Goal: Task Accomplishment & Management: Manage account settings

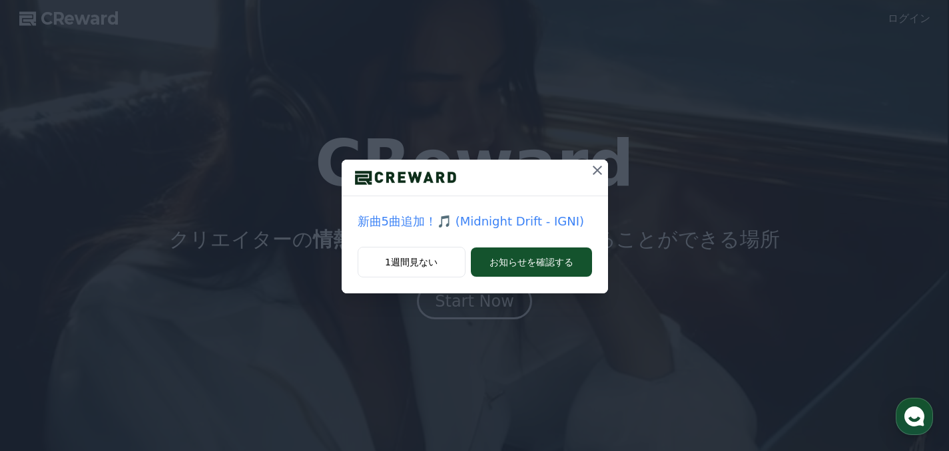
click at [600, 172] on icon at bounding box center [597, 170] width 16 height 16
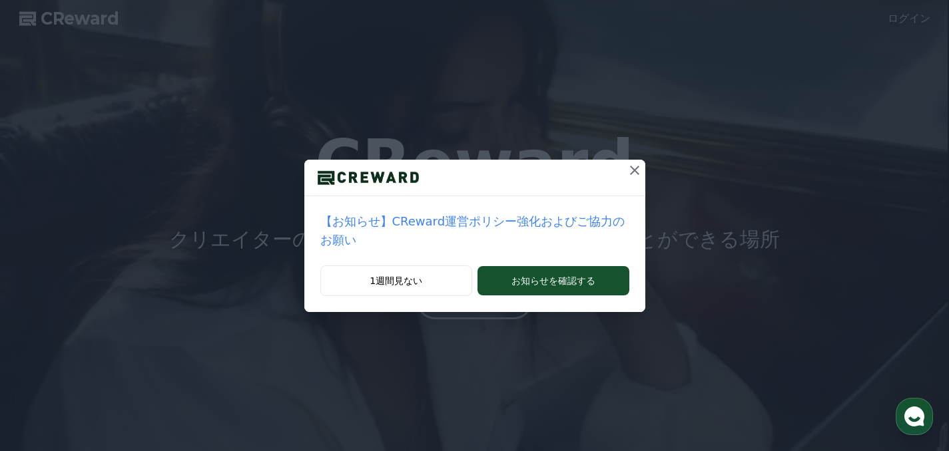
click at [635, 173] on icon at bounding box center [635, 170] width 16 height 16
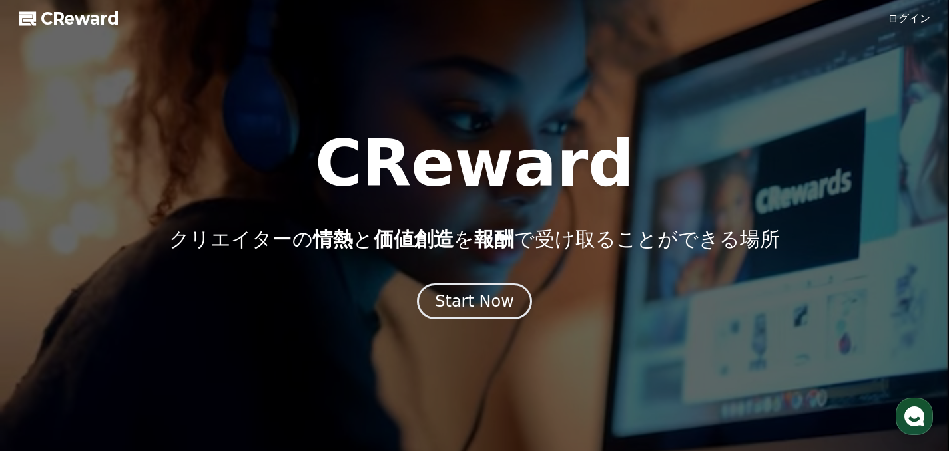
click at [901, 24] on link "ログイン" at bounding box center [909, 19] width 43 height 16
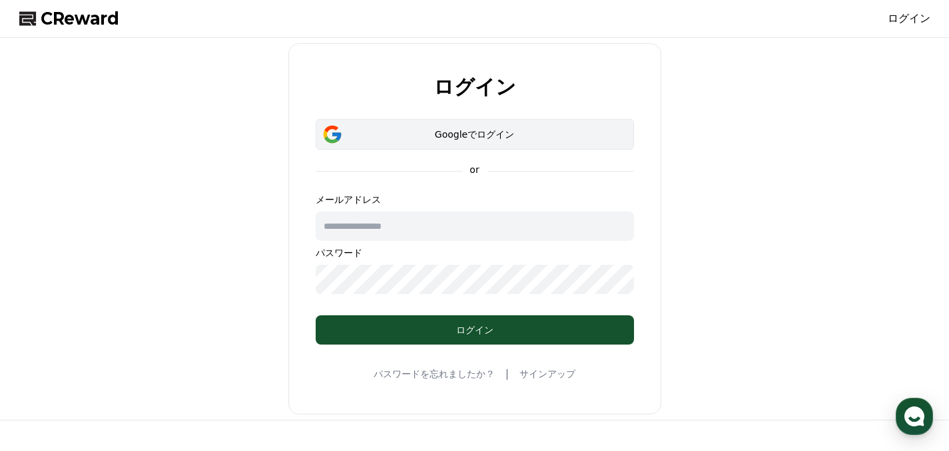
click at [603, 127] on button "Googleでログイン" at bounding box center [475, 134] width 318 height 31
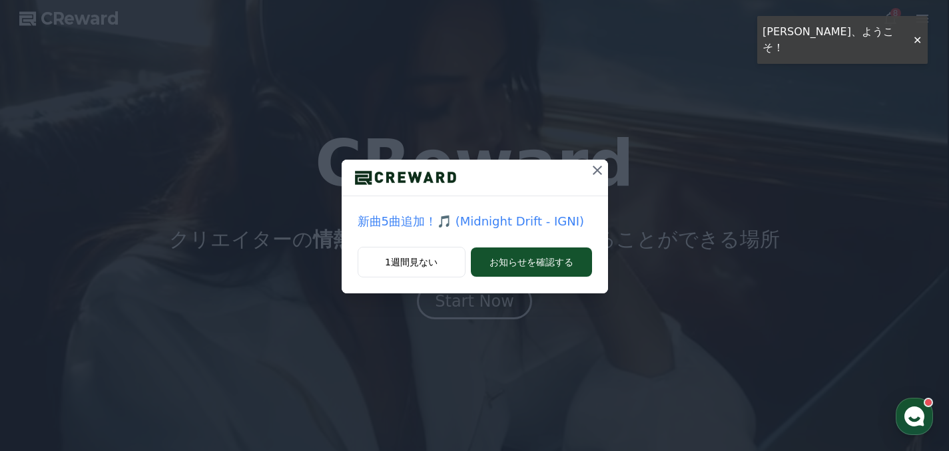
click at [596, 168] on icon at bounding box center [597, 170] width 9 height 9
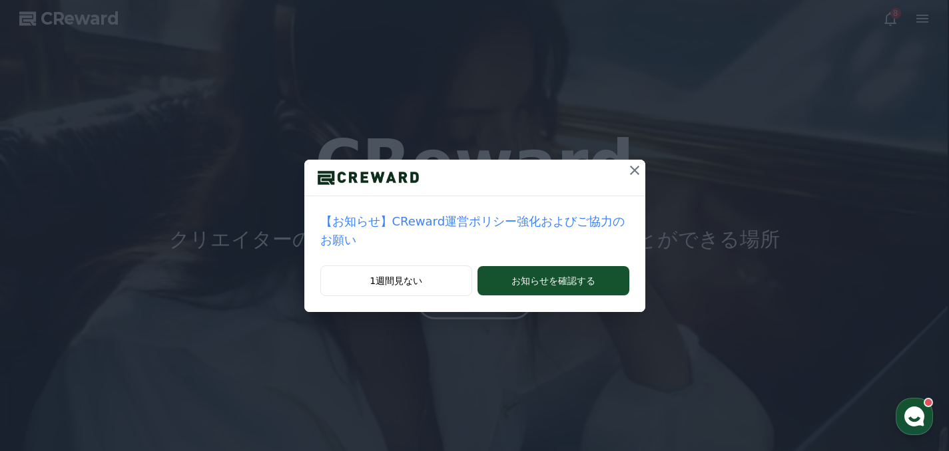
click at [628, 170] on icon at bounding box center [635, 170] width 16 height 16
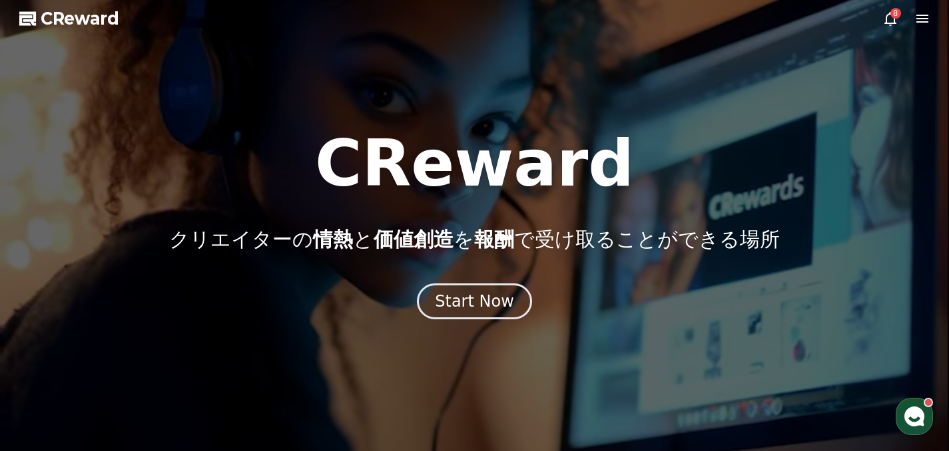
click at [881, 25] on div at bounding box center [474, 225] width 949 height 451
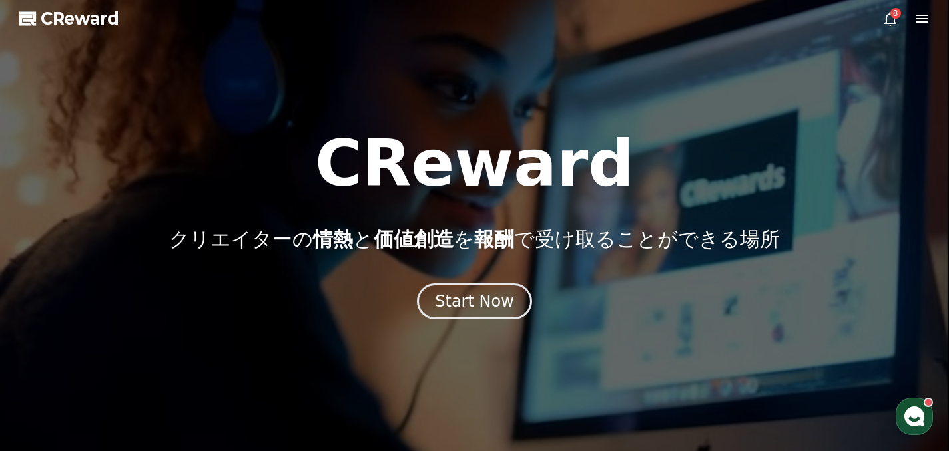
click at [885, 25] on icon at bounding box center [890, 19] width 16 height 16
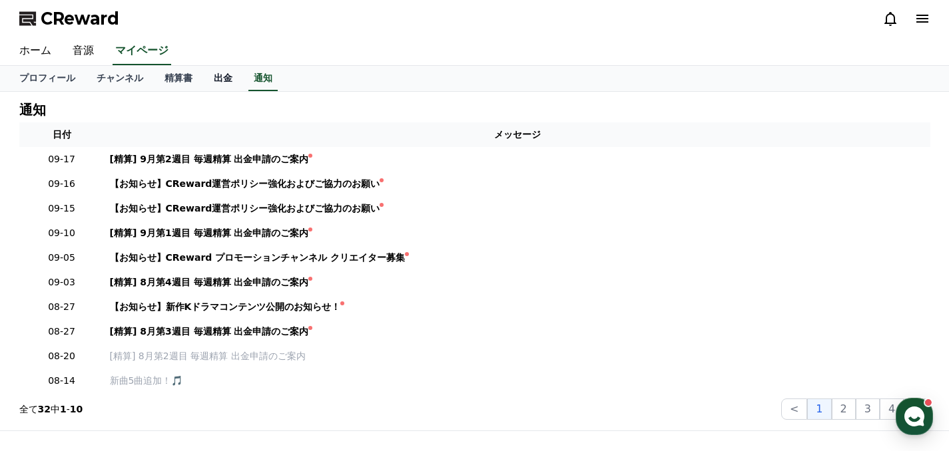
click at [220, 81] on link "出金" at bounding box center [223, 78] width 40 height 25
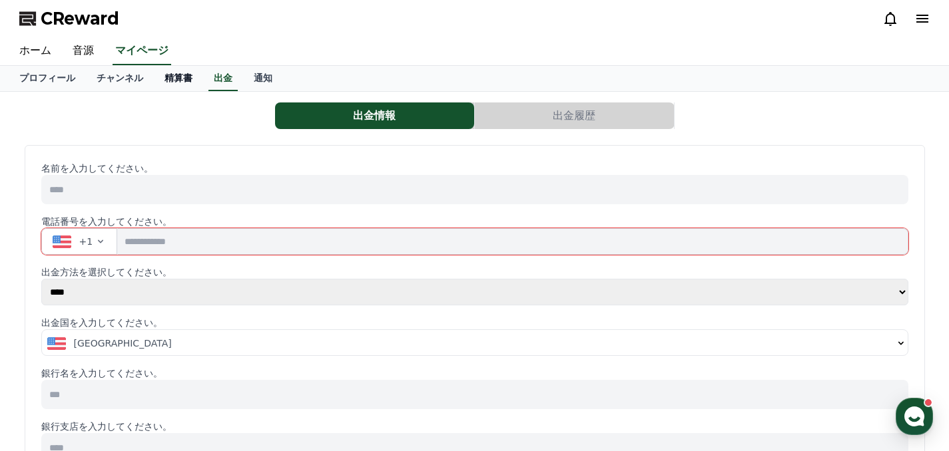
click at [183, 81] on link "精算書" at bounding box center [178, 78] width 49 height 25
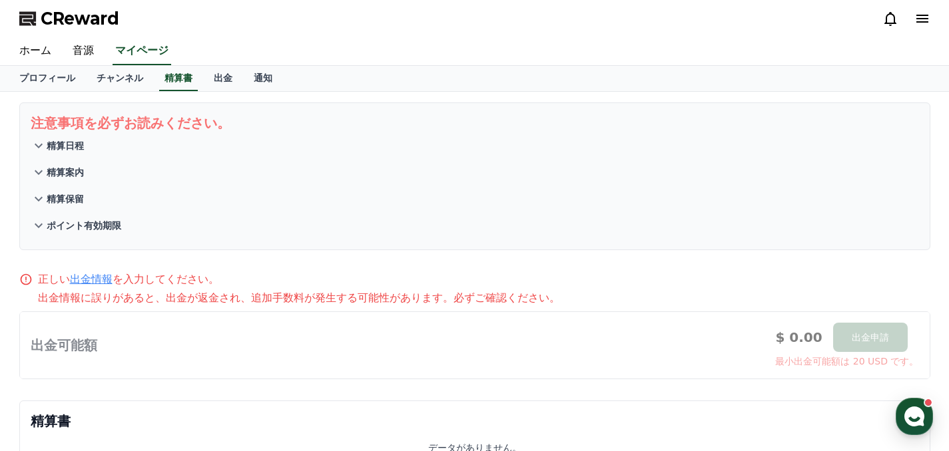
click at [129, 93] on div "注意事項を必ずお読みください。 精算日程 精算案内 精算保留 ポイント有効期限 正しい 出金情報 を入力してください。 出金情報に誤りがあると、出金が返金され…" at bounding box center [475, 290] width 932 height 396
click at [129, 80] on link "チャンネル" at bounding box center [120, 78] width 68 height 25
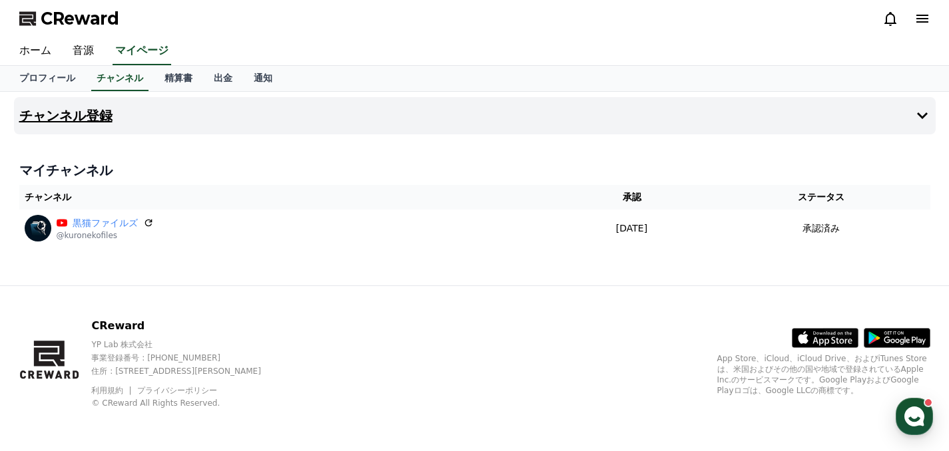
click at [431, 118] on button "チャンネル登録" at bounding box center [475, 115] width 922 height 37
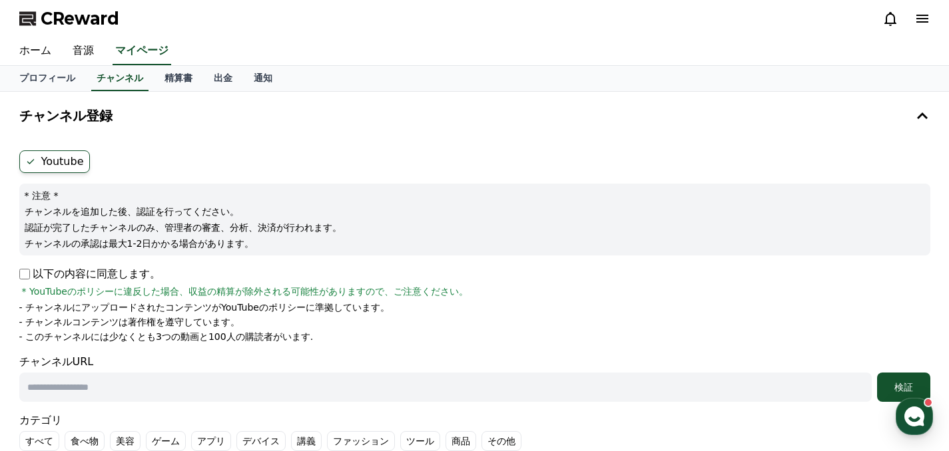
scroll to position [52, 0]
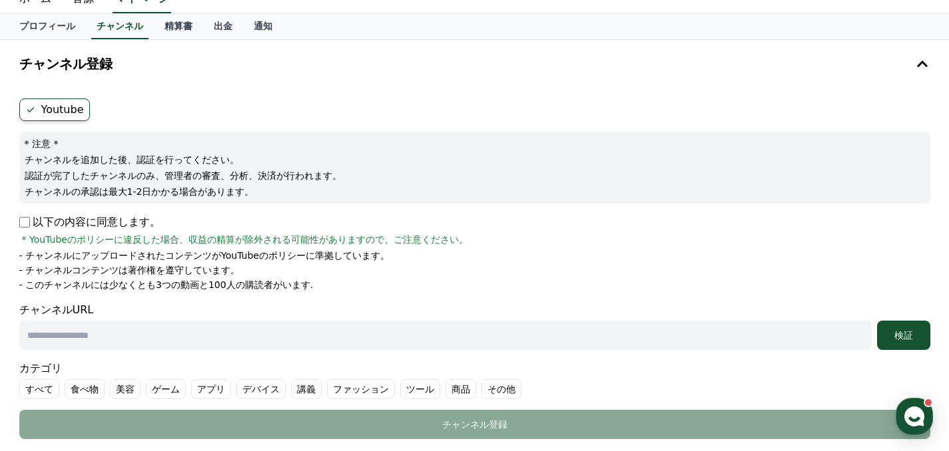
click at [157, 329] on input "text" at bounding box center [445, 335] width 852 height 29
click at [324, 330] on input "text" at bounding box center [445, 335] width 852 height 29
paste input "**********"
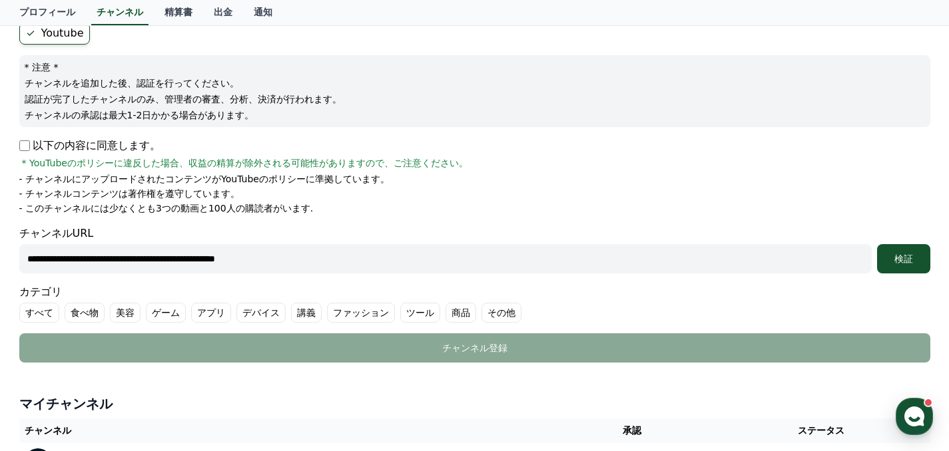
scroll to position [156, 0]
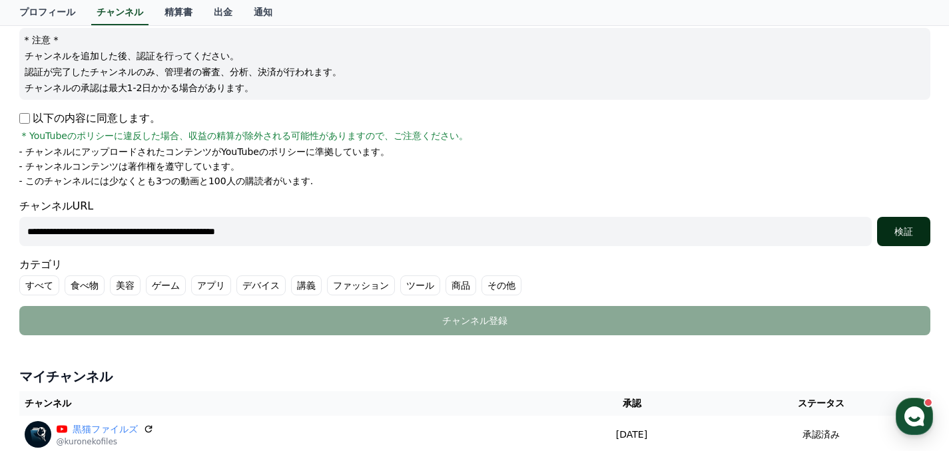
type input "**********"
click at [920, 224] on button "検証" at bounding box center [903, 231] width 53 height 29
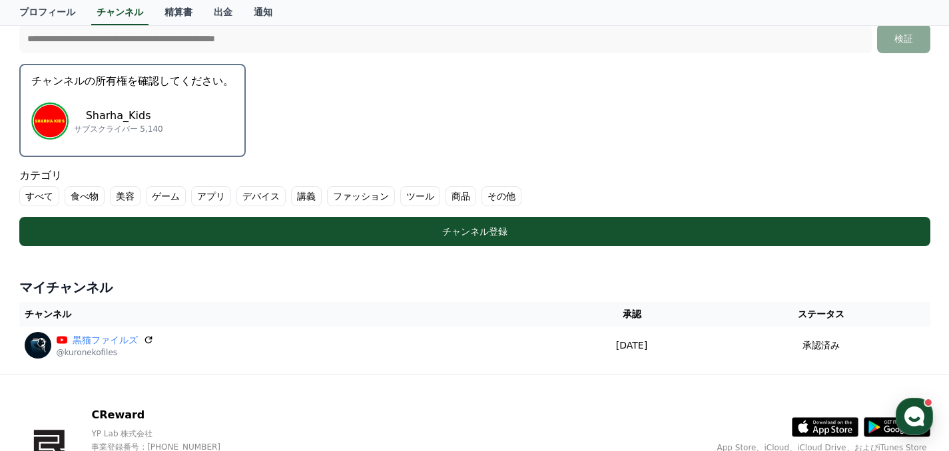
scroll to position [246, 0]
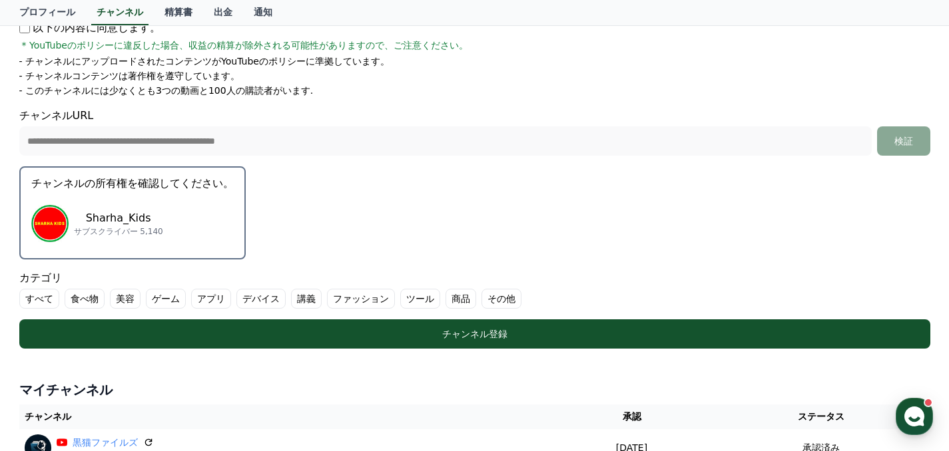
click at [169, 204] on div "Sharha_Kids サブスクライバー 5,140" at bounding box center [132, 223] width 202 height 53
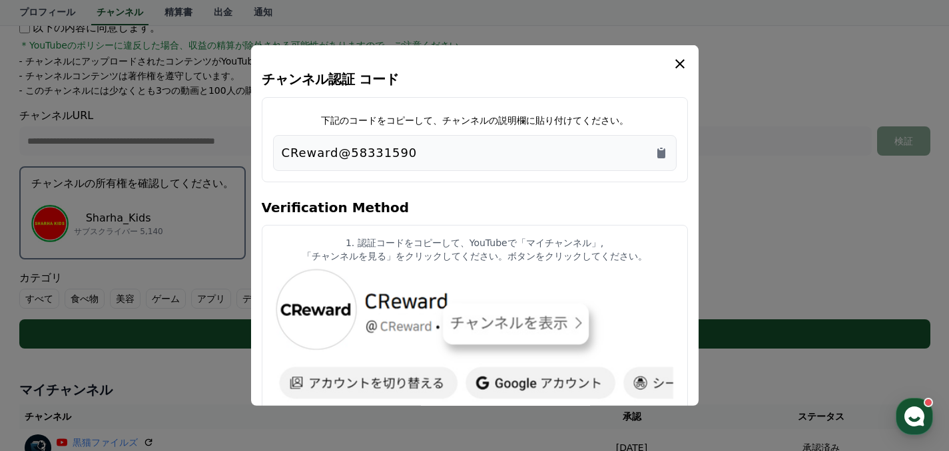
click at [453, 156] on div "CReward@58331590" at bounding box center [475, 153] width 386 height 19
click at [653, 150] on div "CReward@58331590" at bounding box center [475, 153] width 386 height 19
click at [661, 152] on icon "Copy to clipboard" at bounding box center [661, 153] width 8 height 10
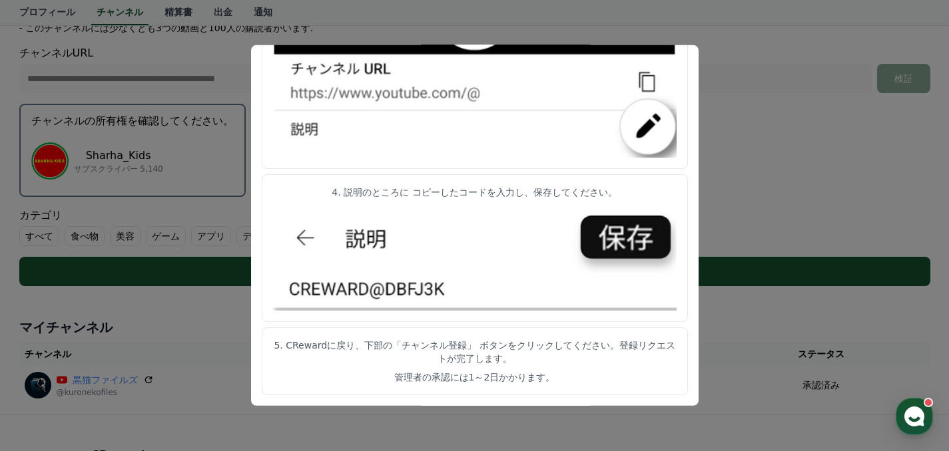
scroll to position [304, 0]
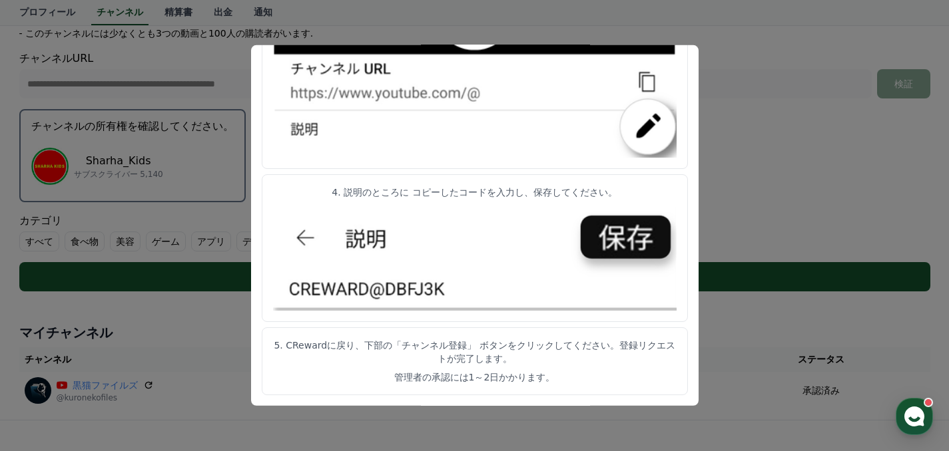
click at [744, 175] on button "close modal" at bounding box center [474, 225] width 949 height 451
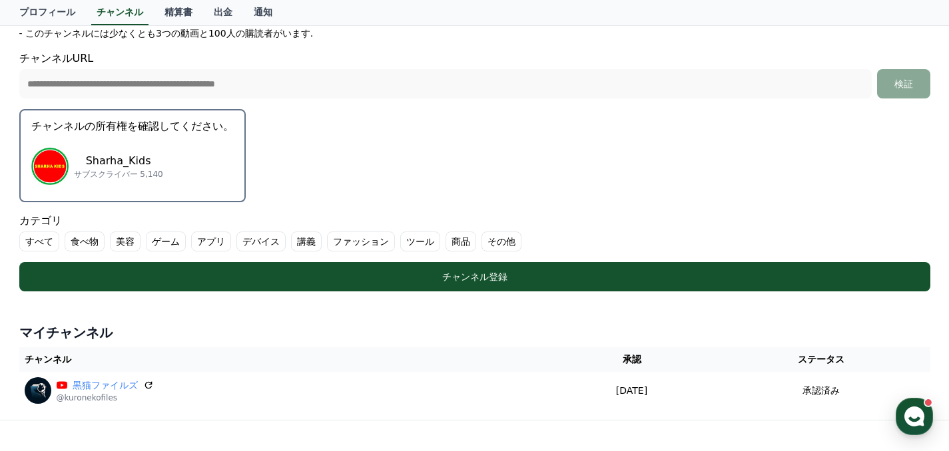
click at [318, 162] on form "**********" at bounding box center [474, 69] width 911 height 445
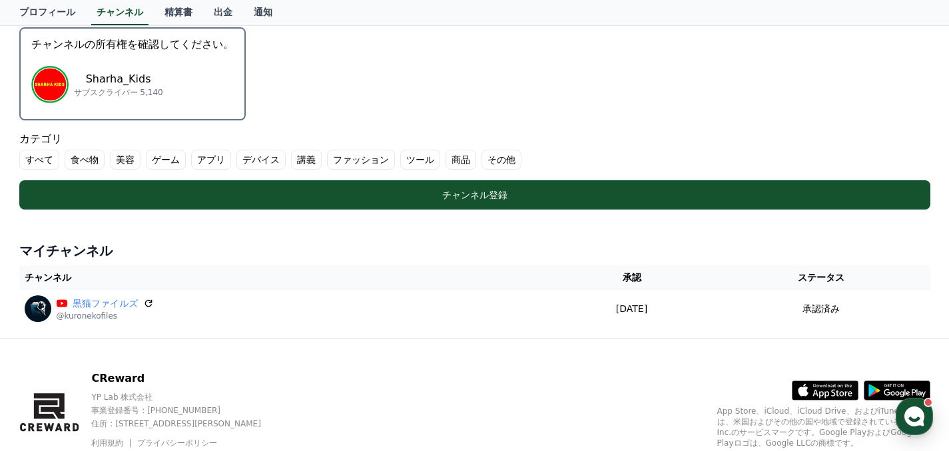
scroll to position [386, 0]
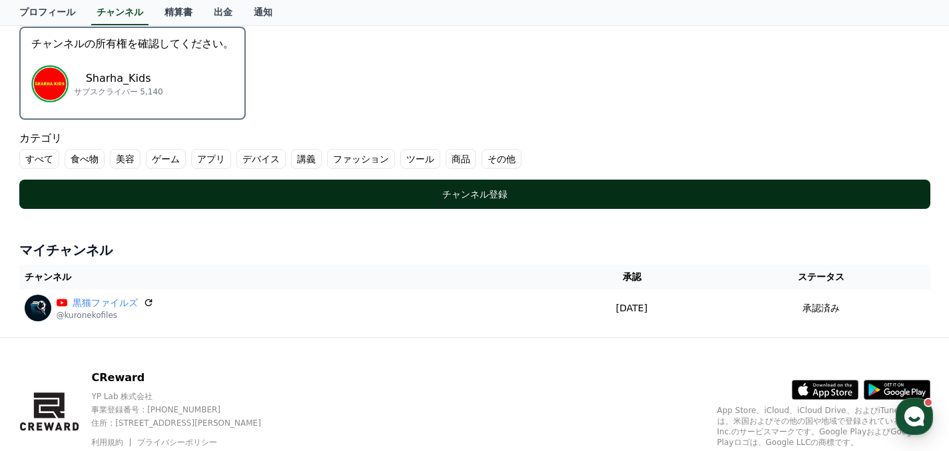
click at [271, 200] on div "チャンネル登録" at bounding box center [475, 194] width 858 height 13
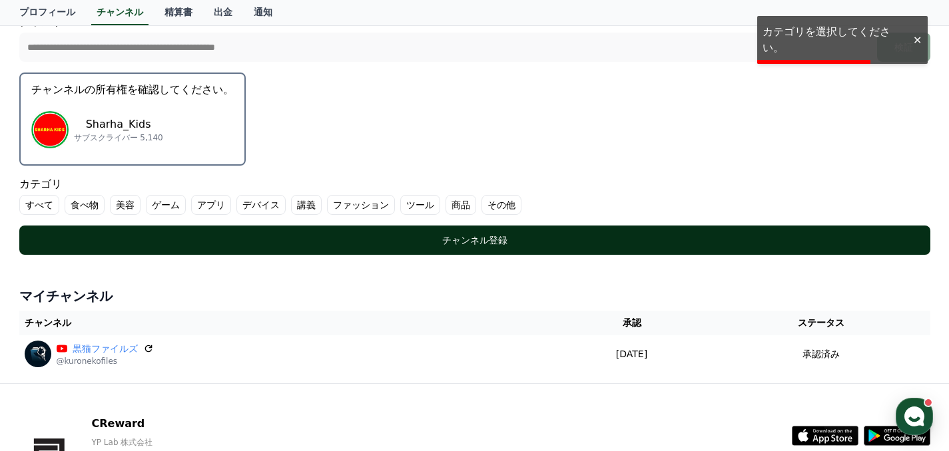
scroll to position [331, 0]
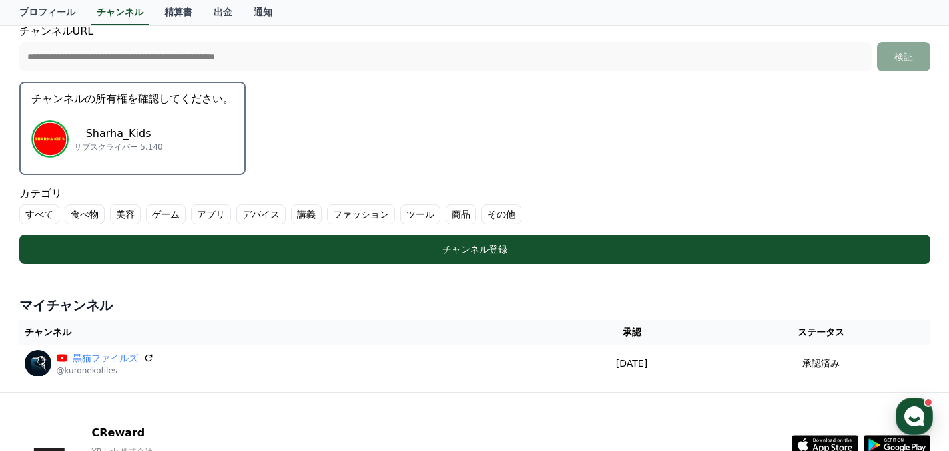
click at [500, 214] on label "その他" at bounding box center [501, 214] width 40 height 20
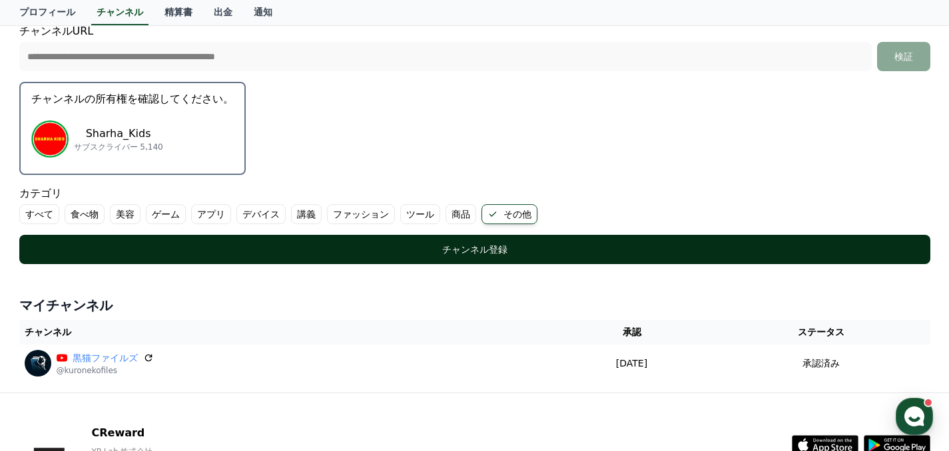
click at [489, 258] on button "チャンネル登録" at bounding box center [474, 249] width 911 height 29
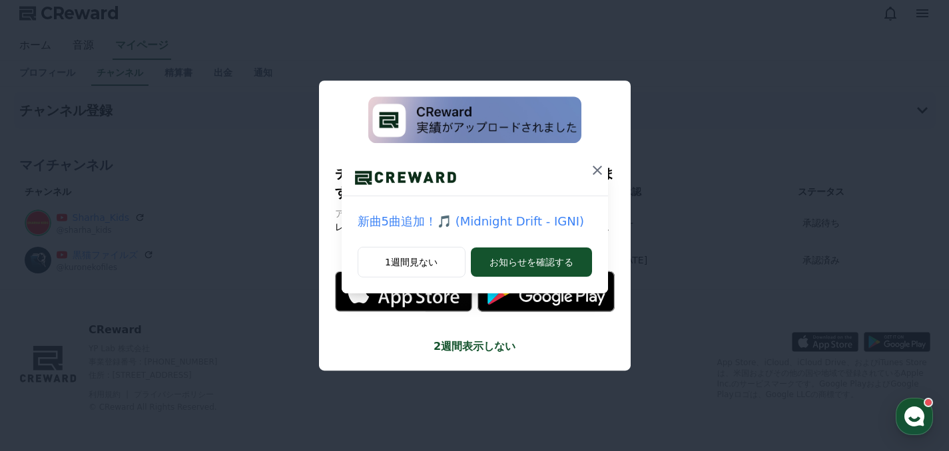
click at [593, 169] on icon at bounding box center [597, 170] width 16 height 16
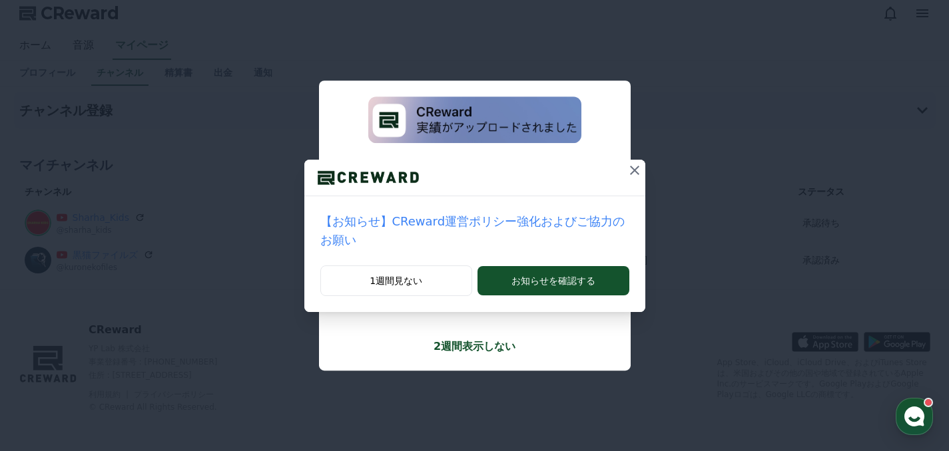
click at [628, 170] on icon at bounding box center [635, 170] width 16 height 16
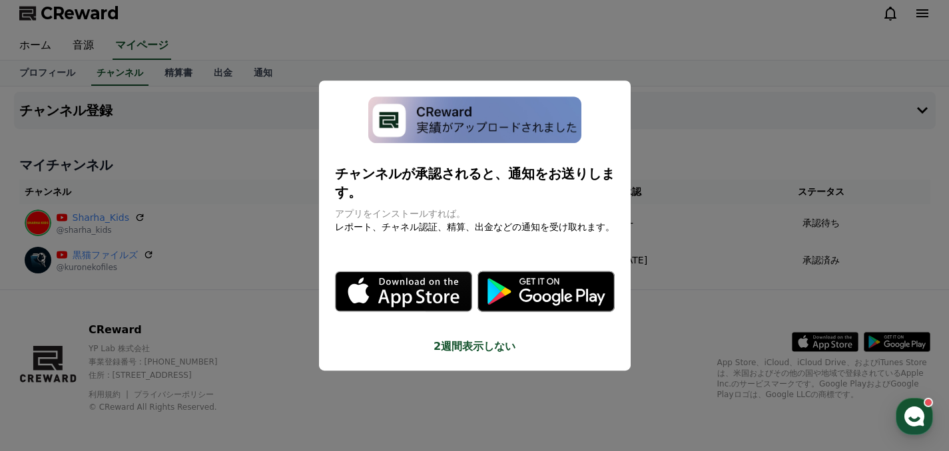
click at [491, 352] on button "2週間表示しない" at bounding box center [475, 347] width 280 height 16
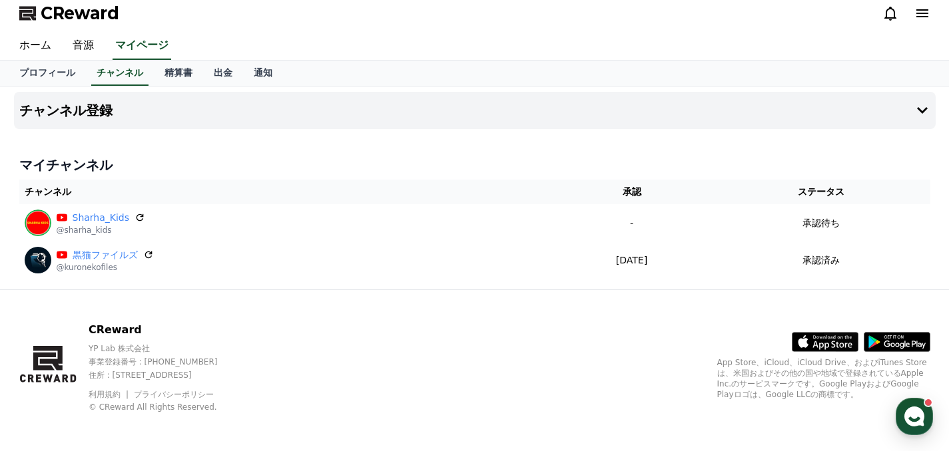
scroll to position [9, 0]
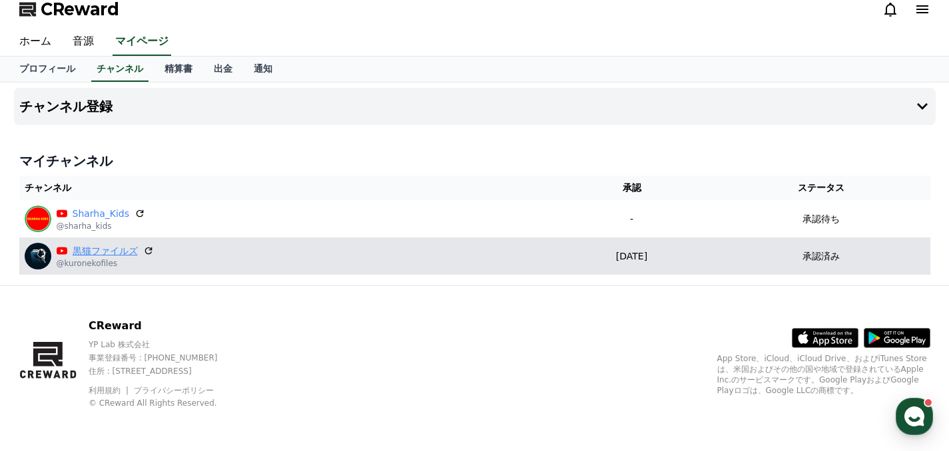
click at [97, 251] on link "黒猫ファイルズ" at bounding box center [105, 251] width 65 height 14
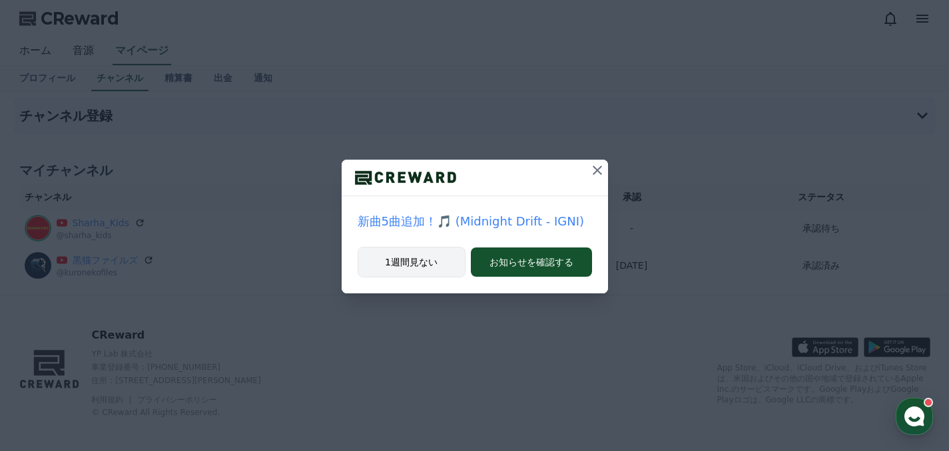
click at [404, 260] on button "1週間見ない" at bounding box center [412, 262] width 108 height 31
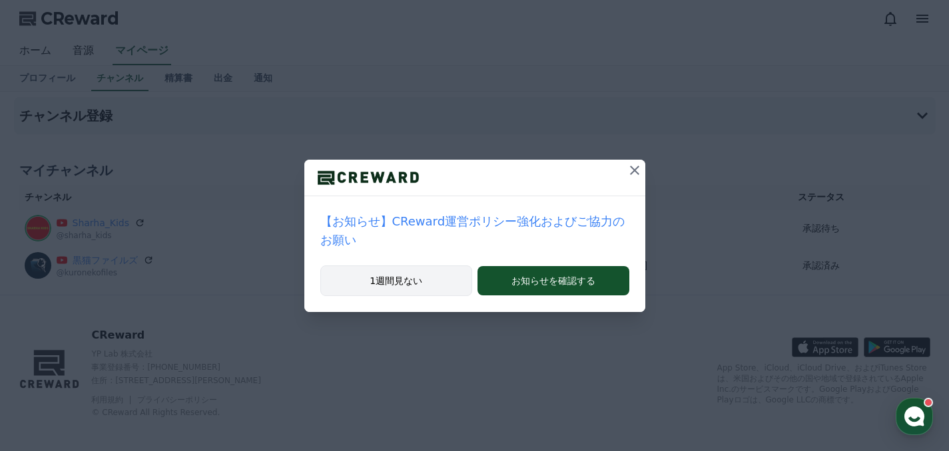
click at [402, 279] on button "1週間見ない" at bounding box center [396, 281] width 152 height 31
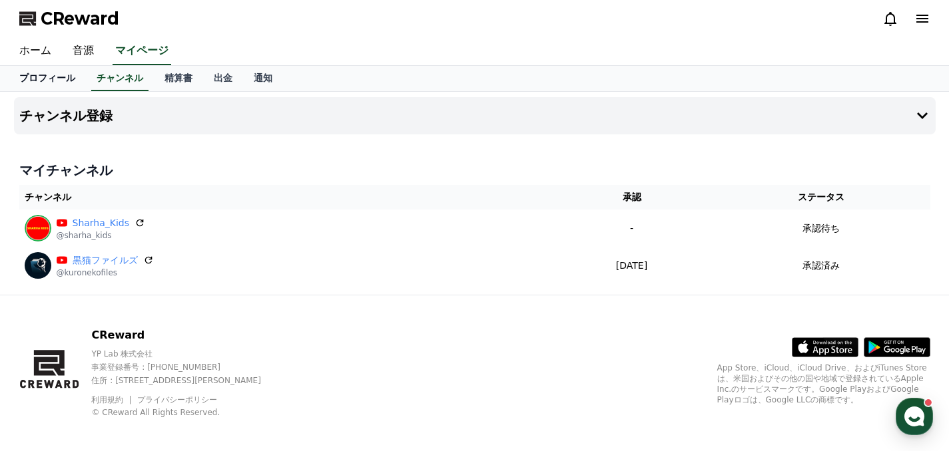
click at [64, 70] on link "プロフィール" at bounding box center [47, 78] width 77 height 25
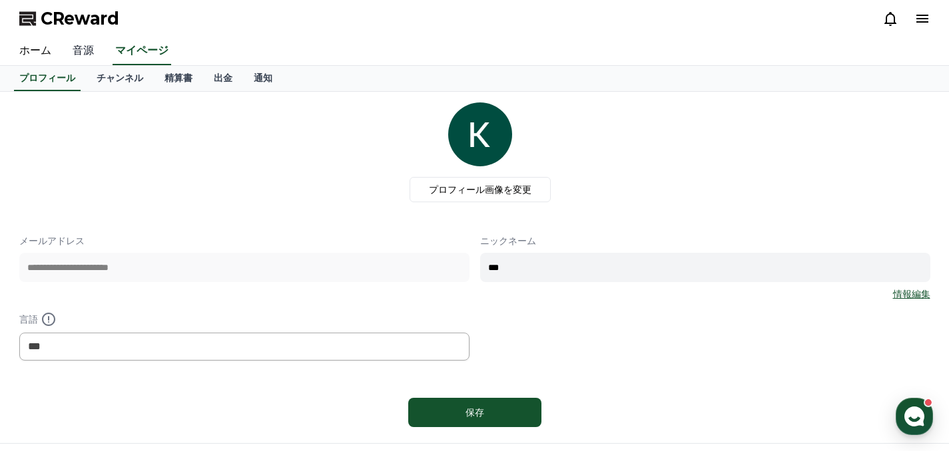
click at [81, 47] on link "音源" at bounding box center [83, 51] width 43 height 28
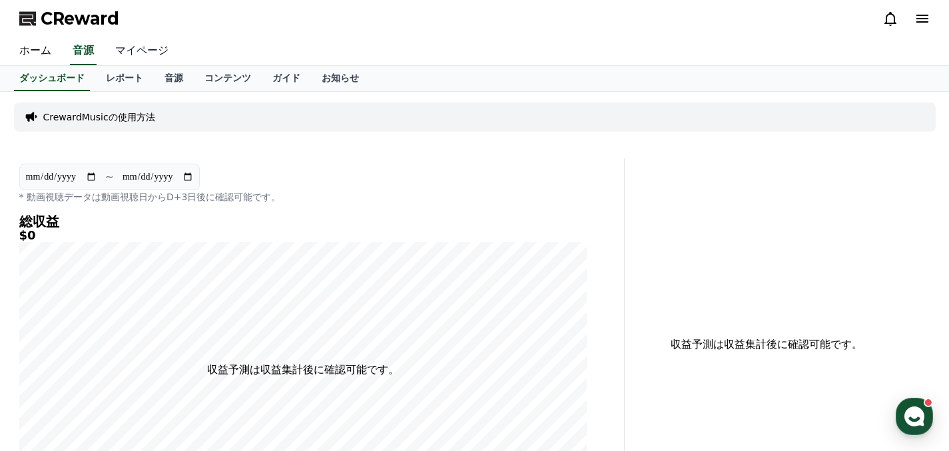
click at [124, 53] on link "マイページ" at bounding box center [142, 51] width 75 height 28
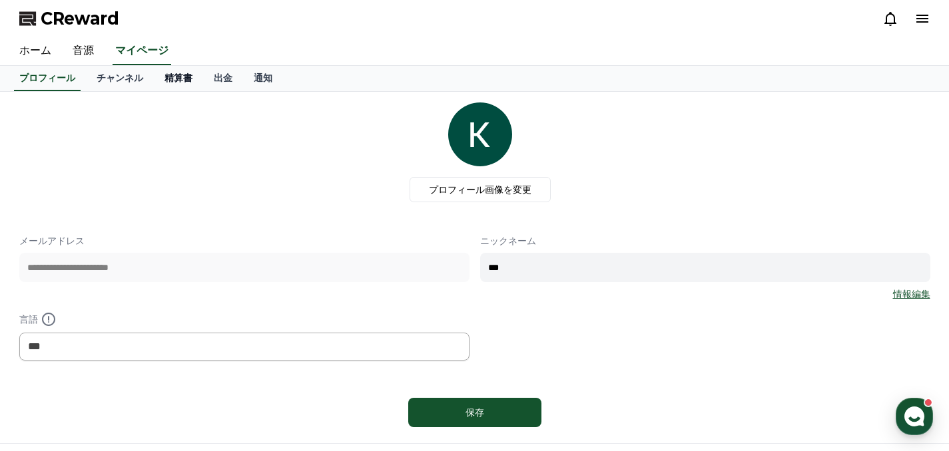
click at [186, 82] on link "精算書" at bounding box center [178, 78] width 49 height 25
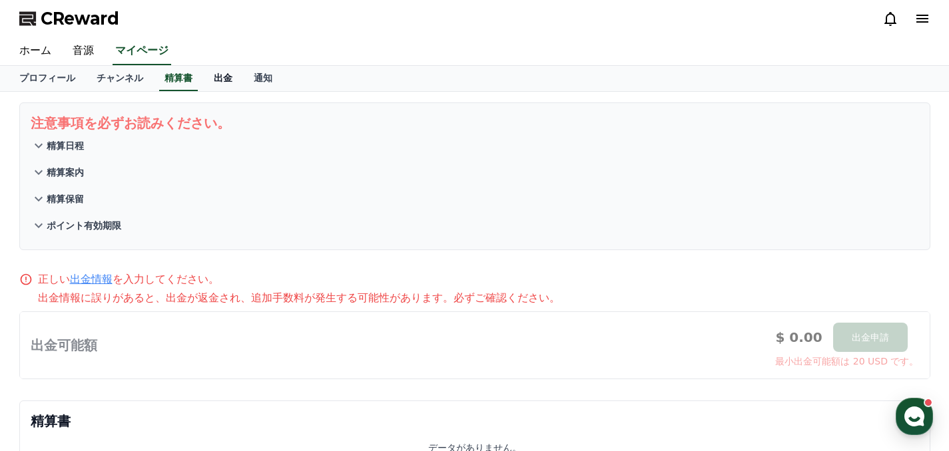
click at [232, 75] on link "出金" at bounding box center [223, 78] width 40 height 25
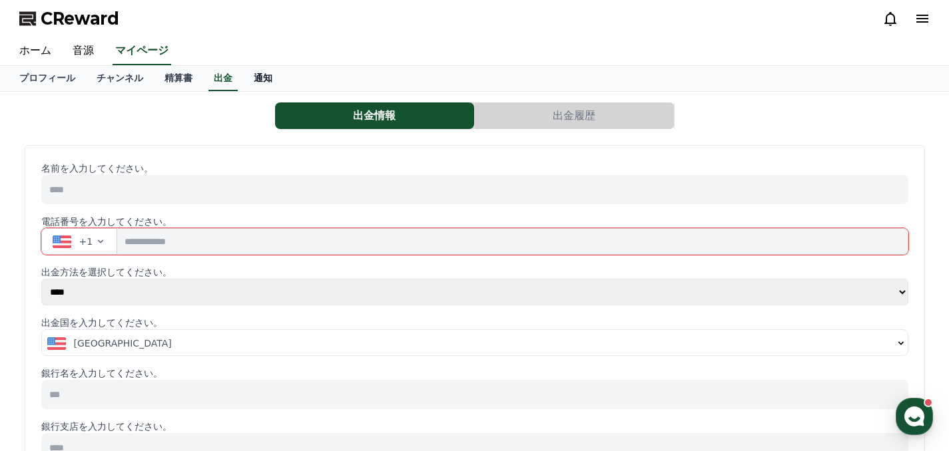
click at [262, 85] on link "通知" at bounding box center [263, 78] width 40 height 25
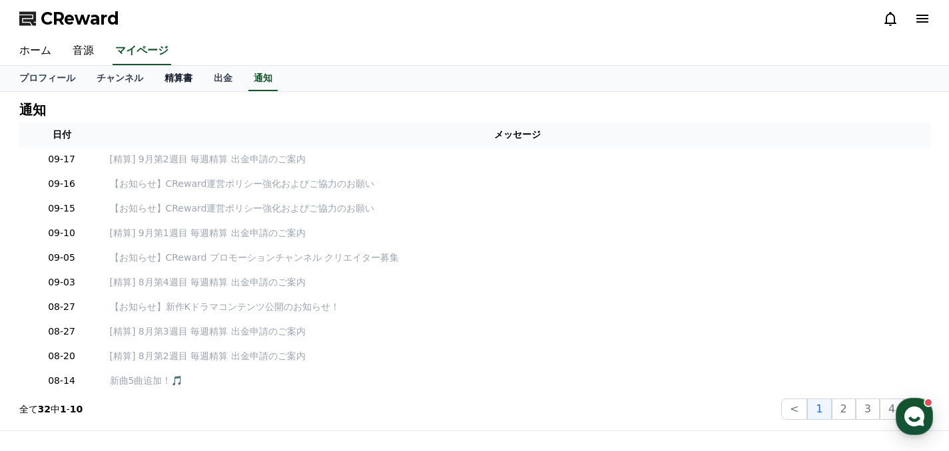
click at [182, 81] on link "精算書" at bounding box center [178, 78] width 49 height 25
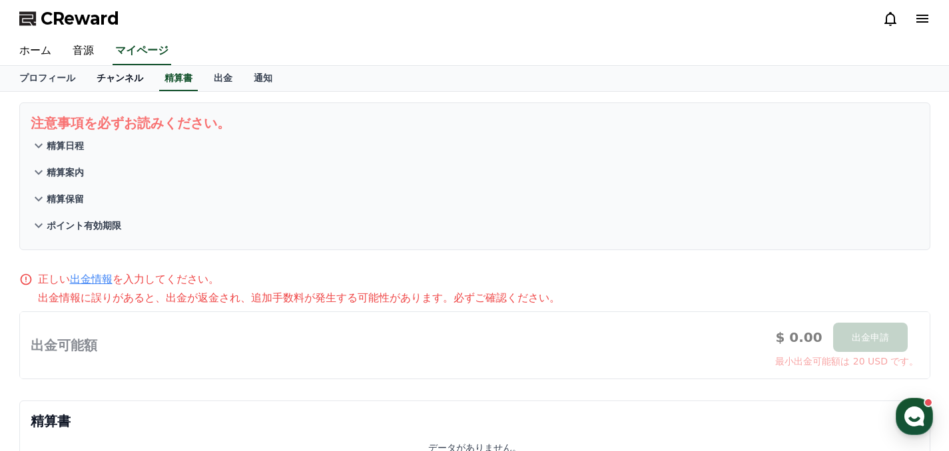
click at [124, 83] on link "チャンネル" at bounding box center [120, 78] width 68 height 25
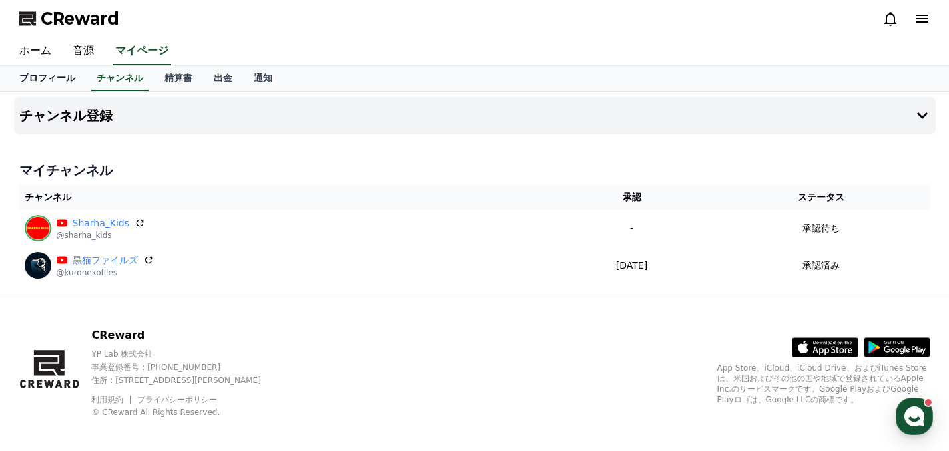
click at [57, 69] on link "プロフィール" at bounding box center [47, 78] width 77 height 25
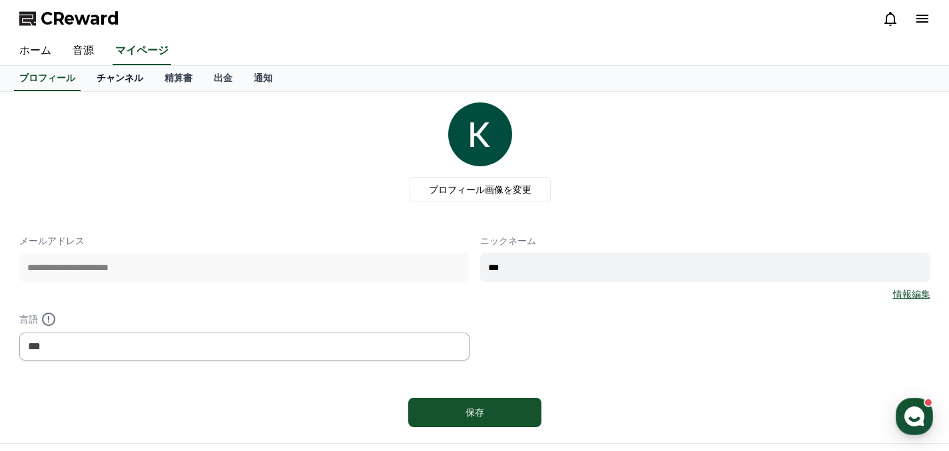
click at [126, 75] on link "チャンネル" at bounding box center [120, 78] width 68 height 25
